Goal: Find specific page/section: Find specific page/section

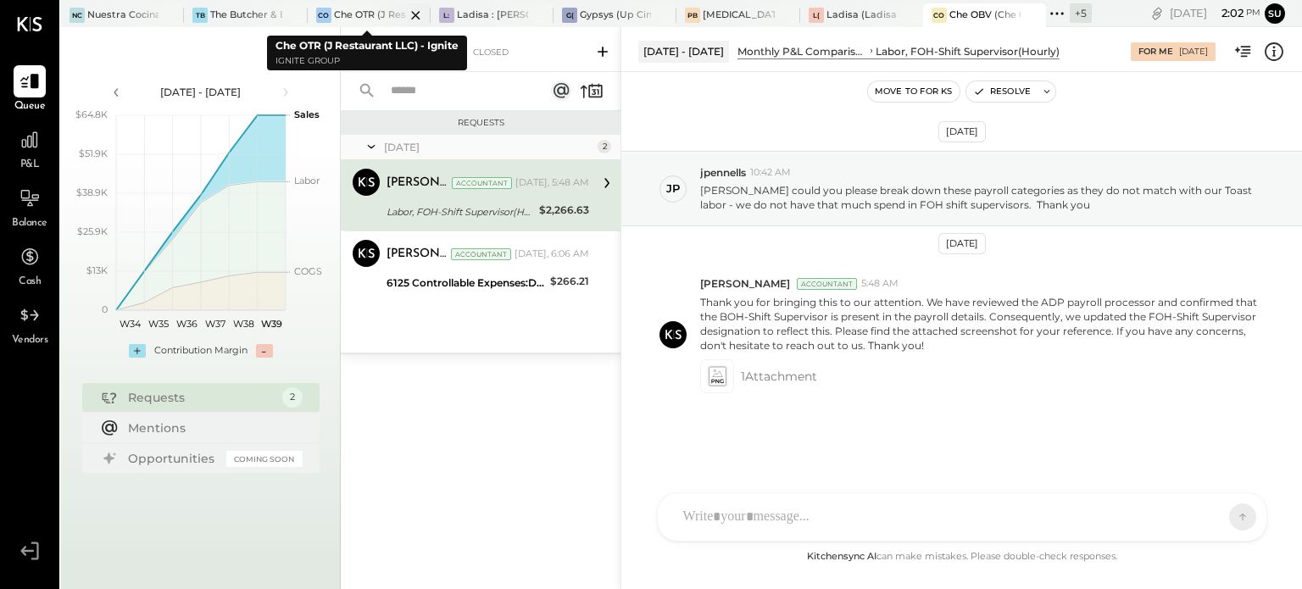
click at [388, 8] on div at bounding box center [400, 14] width 59 height 23
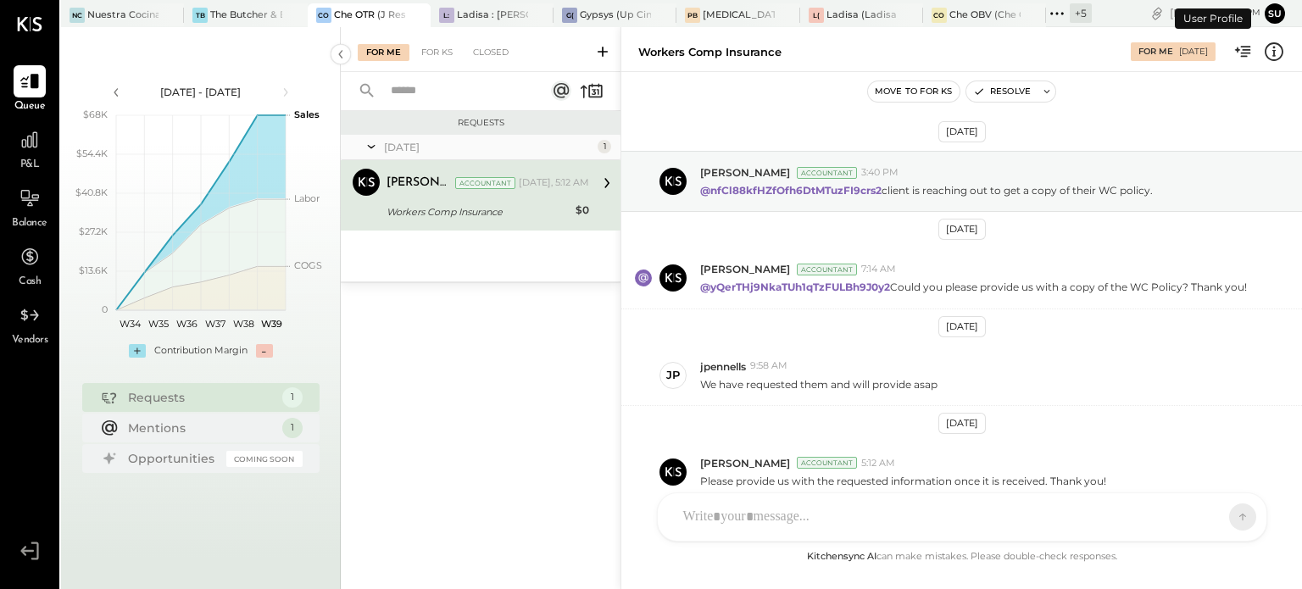
scroll to position [80, 0]
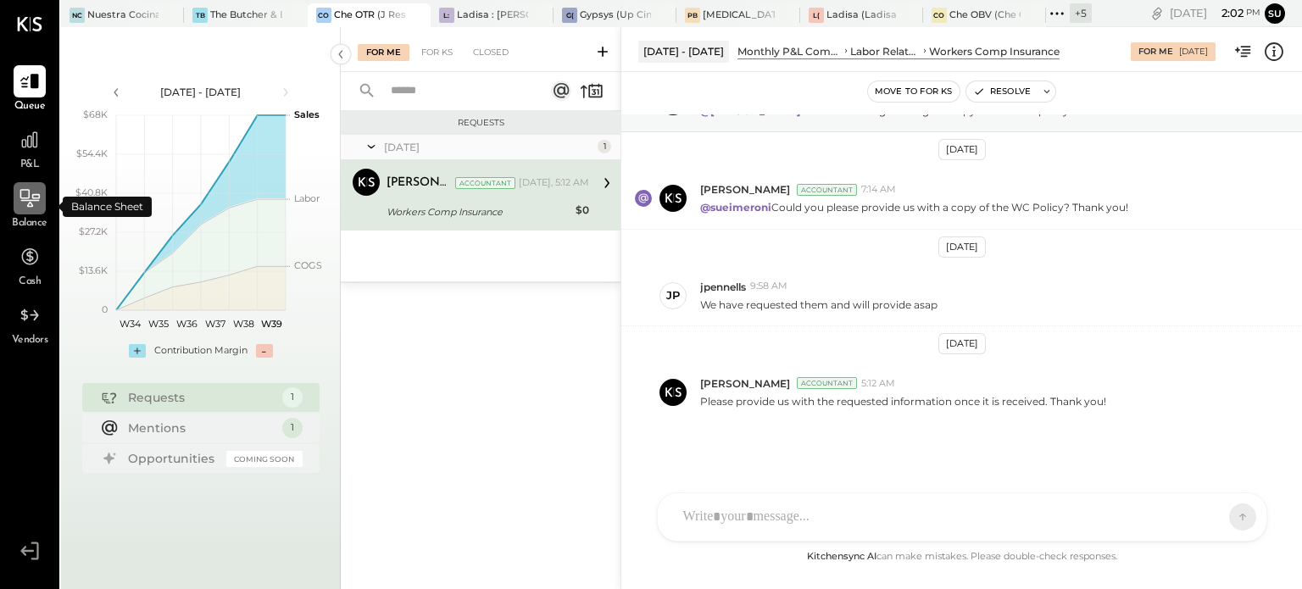
click at [26, 193] on icon at bounding box center [30, 198] width 22 height 22
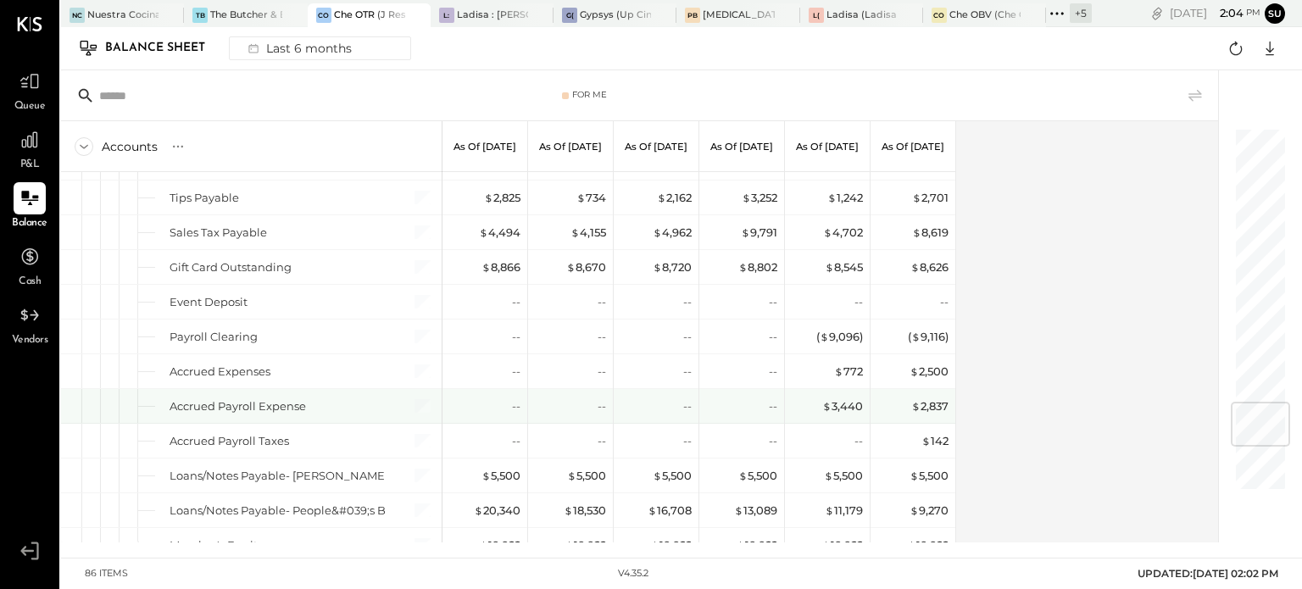
scroll to position [2283, 0]
